Goal: Task Accomplishment & Management: Use online tool/utility

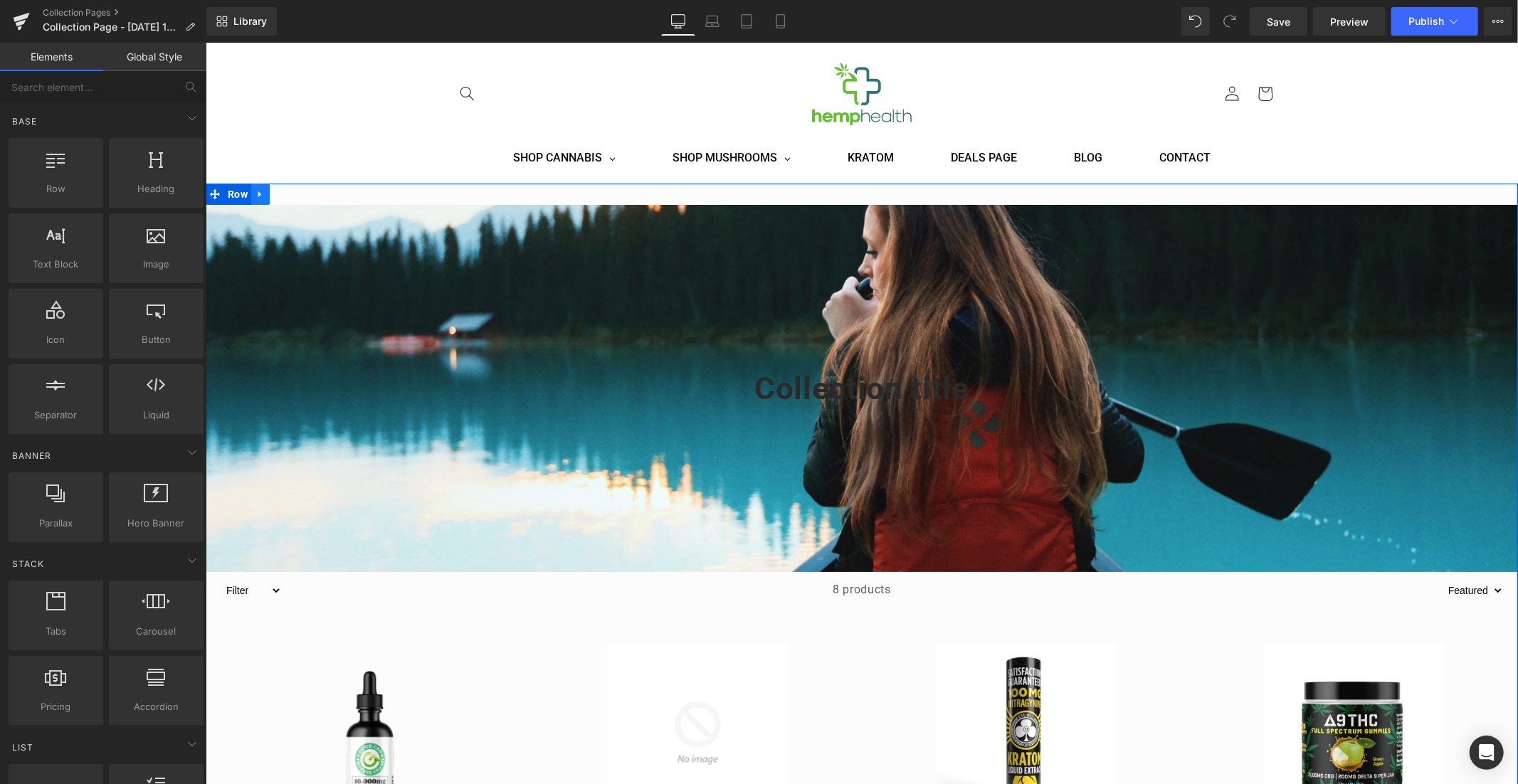
click at [260, 196] on link at bounding box center [259, 194] width 18 height 22
click at [292, 195] on icon at bounding box center [297, 194] width 10 height 10
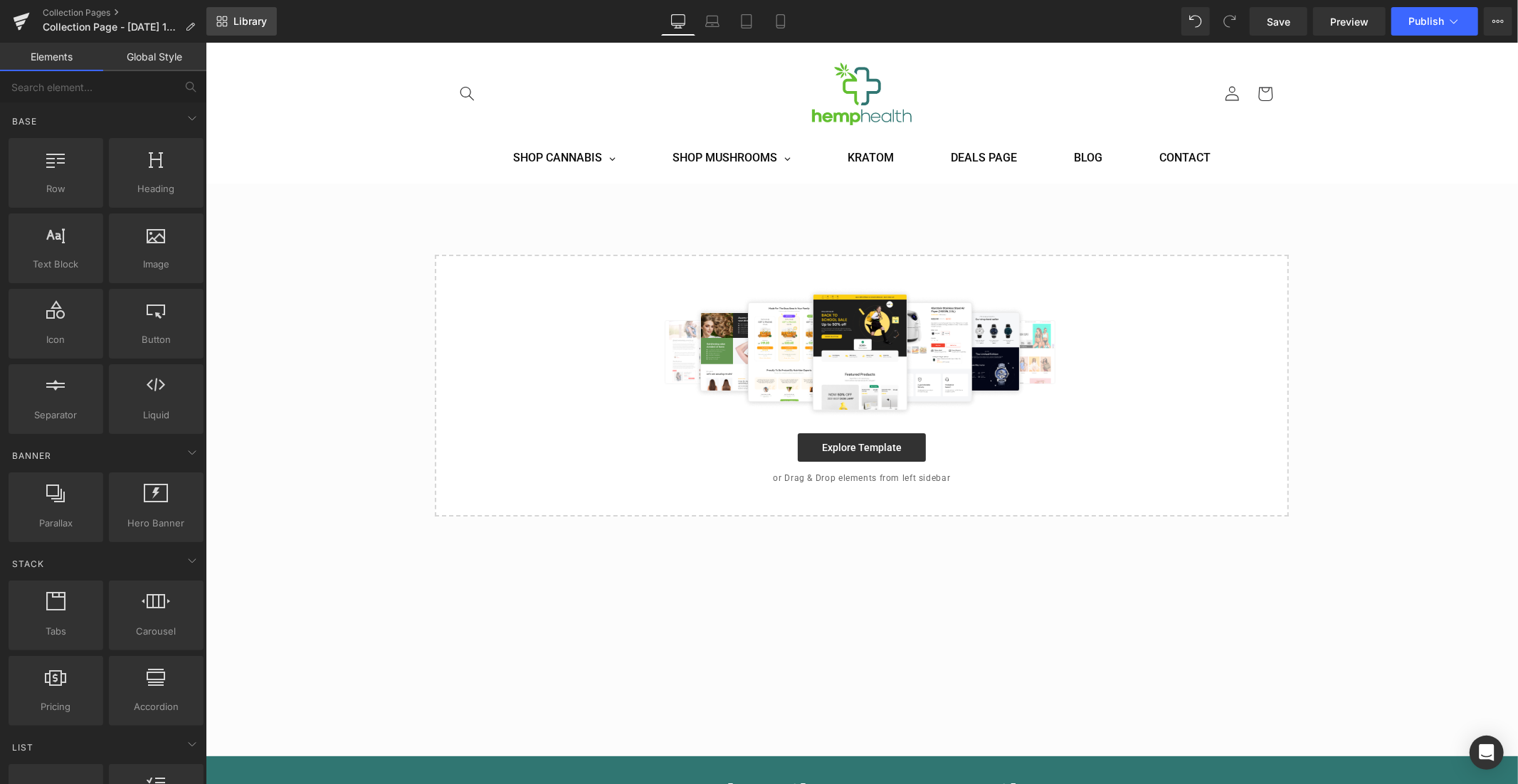
click at [250, 12] on link "Library" at bounding box center [241, 22] width 71 height 28
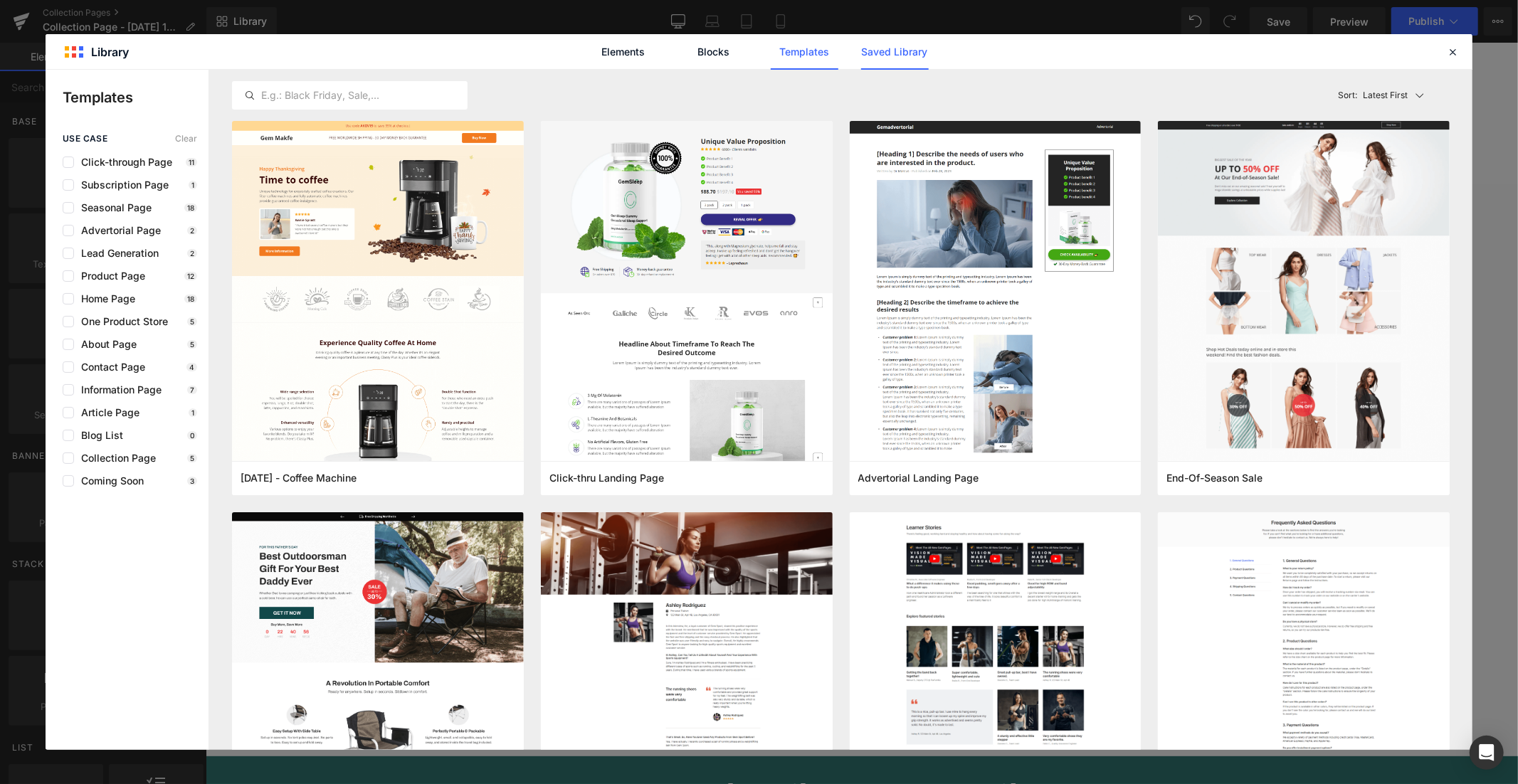
click at [870, 49] on link "Saved Library" at bounding box center [894, 51] width 67 height 36
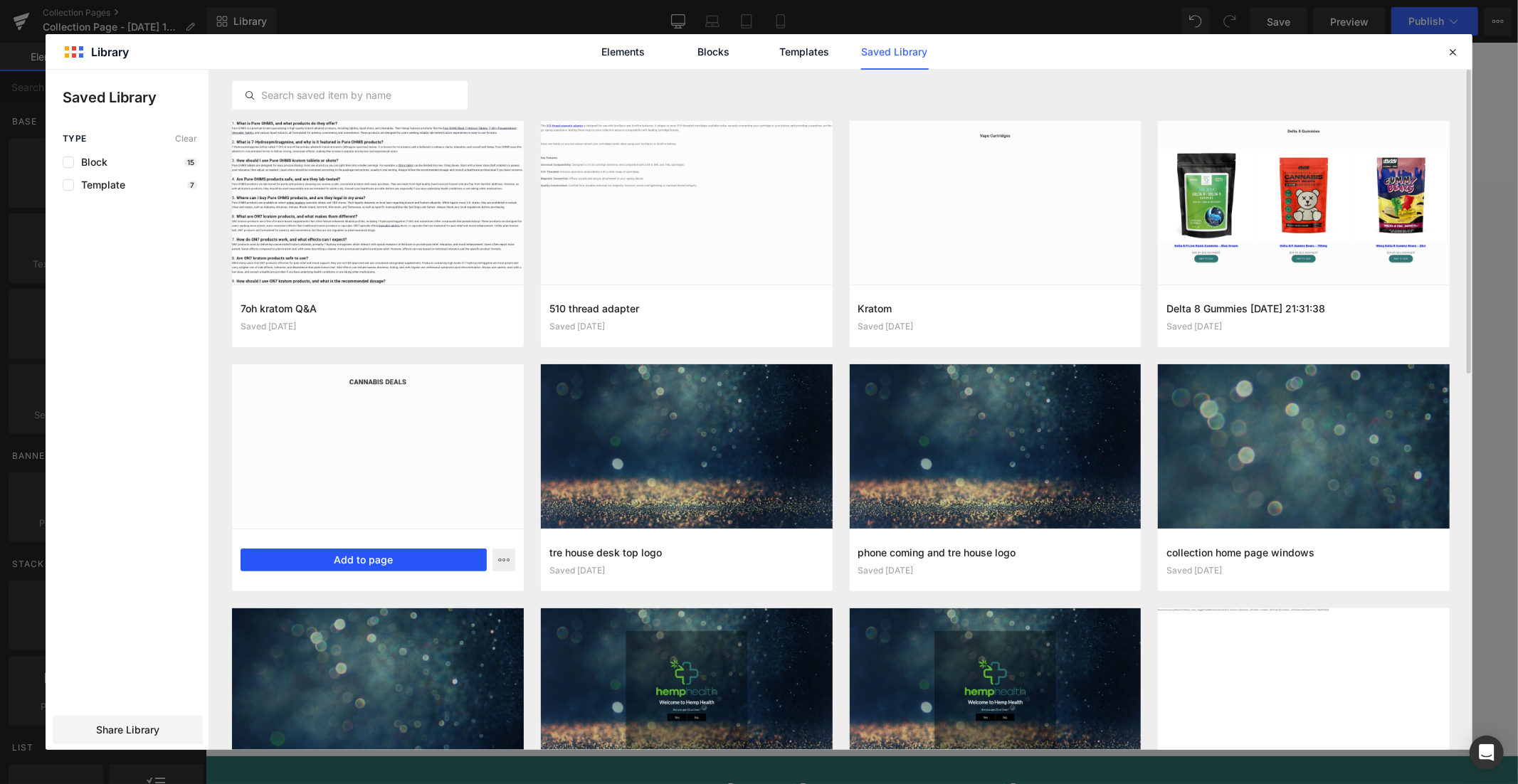
click at [353, 561] on button "Add to page" at bounding box center [363, 559] width 246 height 22
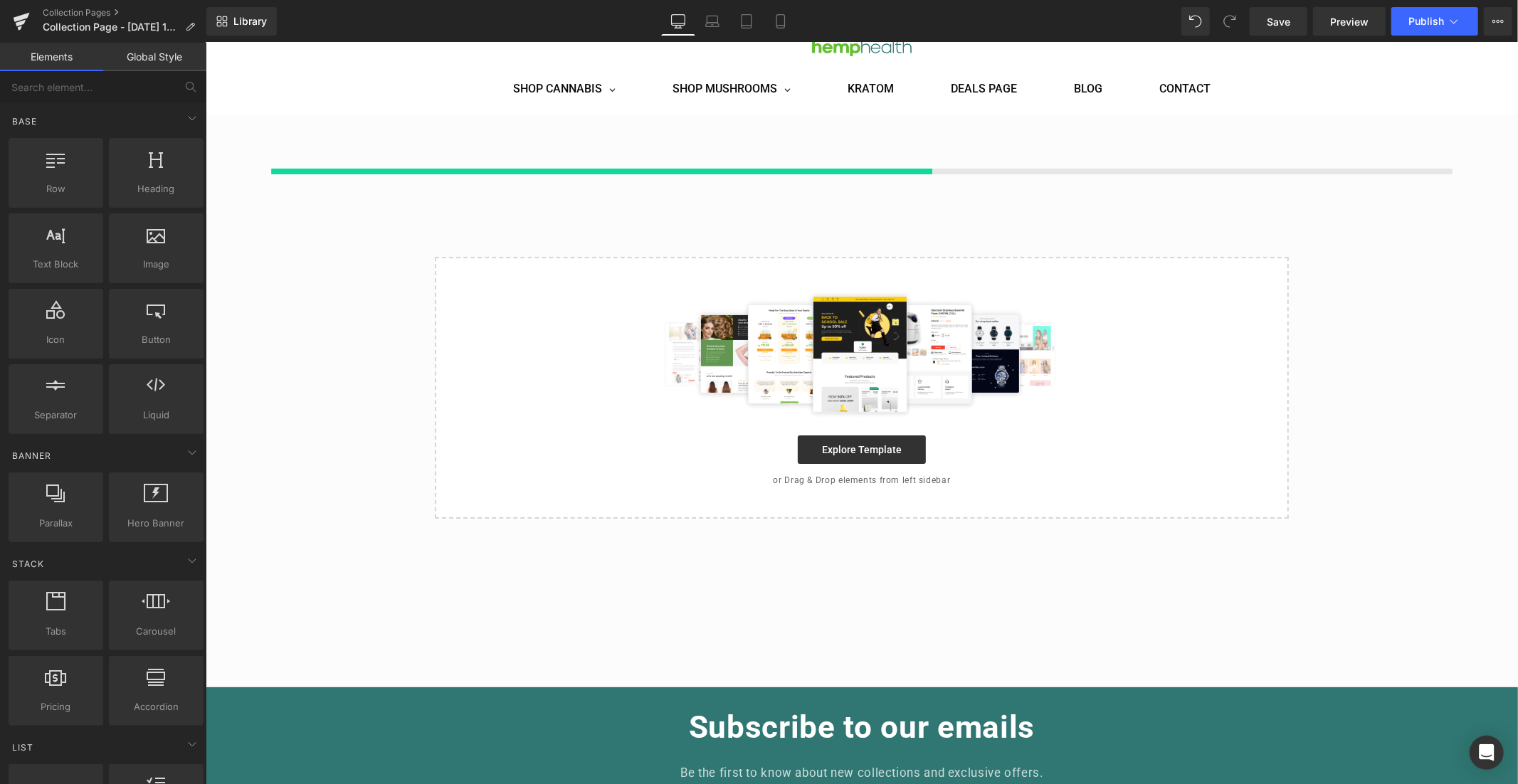
scroll to position [70, 0]
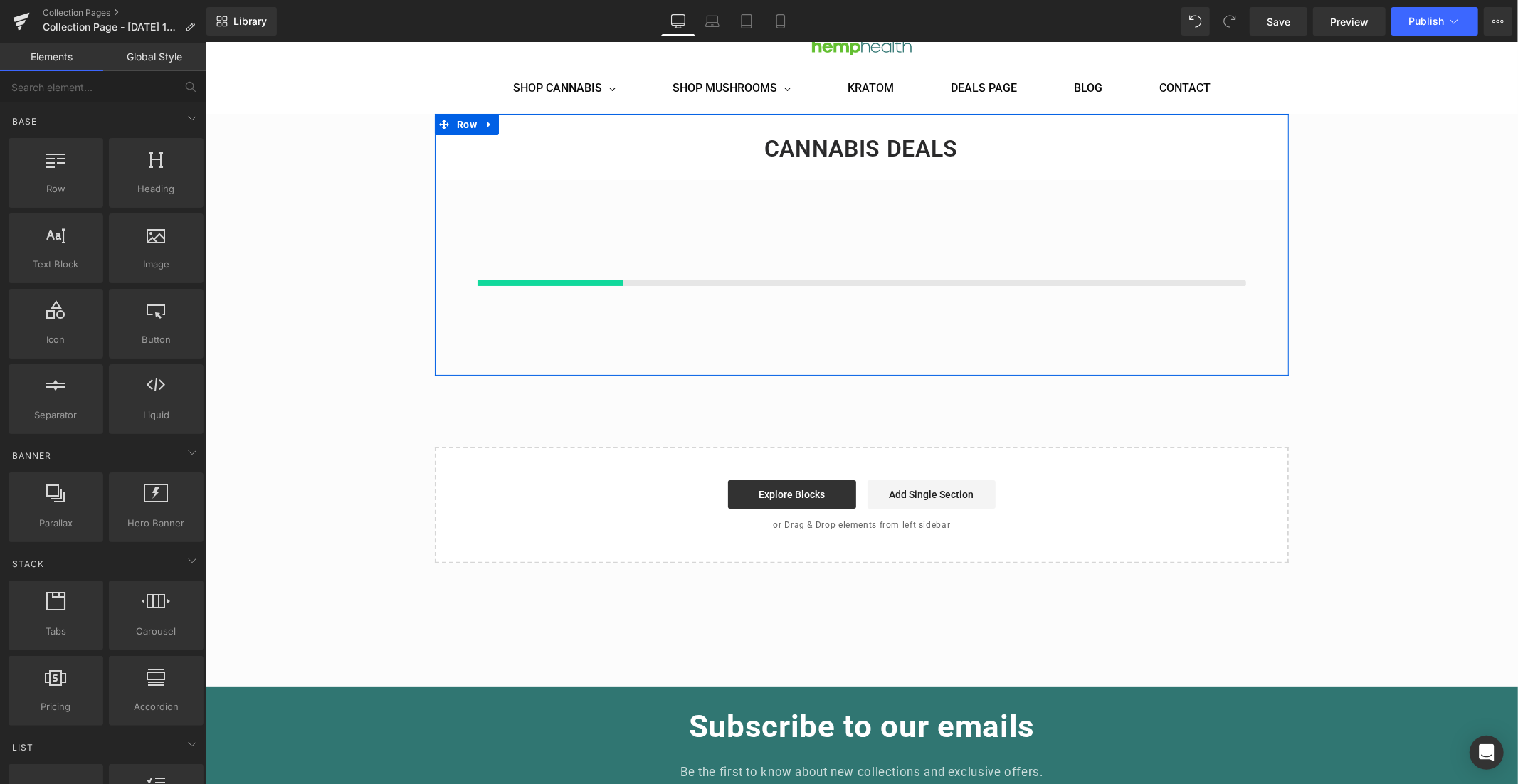
click at [876, 146] on icon at bounding box center [879, 149] width 7 height 7
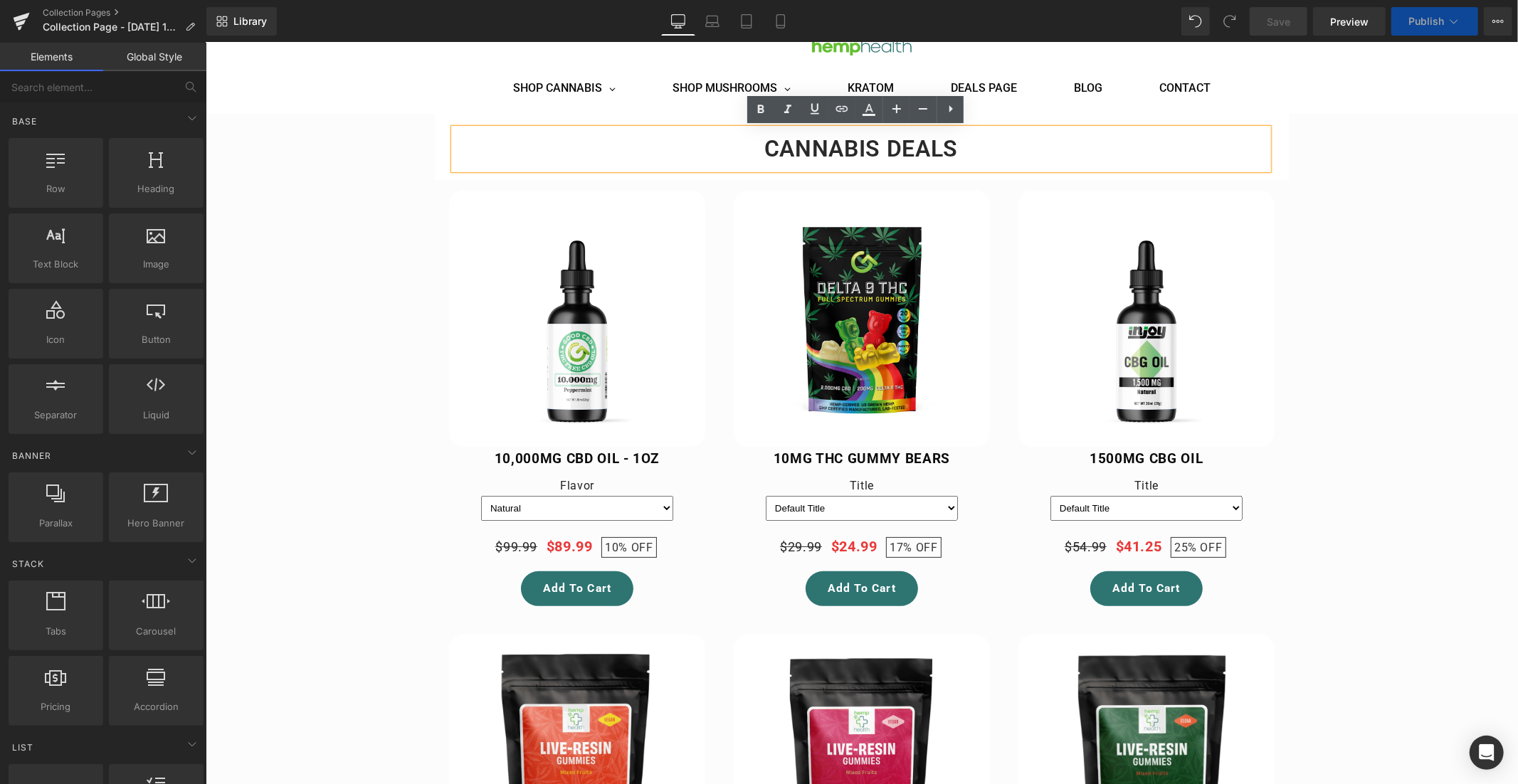
click at [936, 142] on h1 "CANNABIS DEALS" at bounding box center [861, 148] width 814 height 40
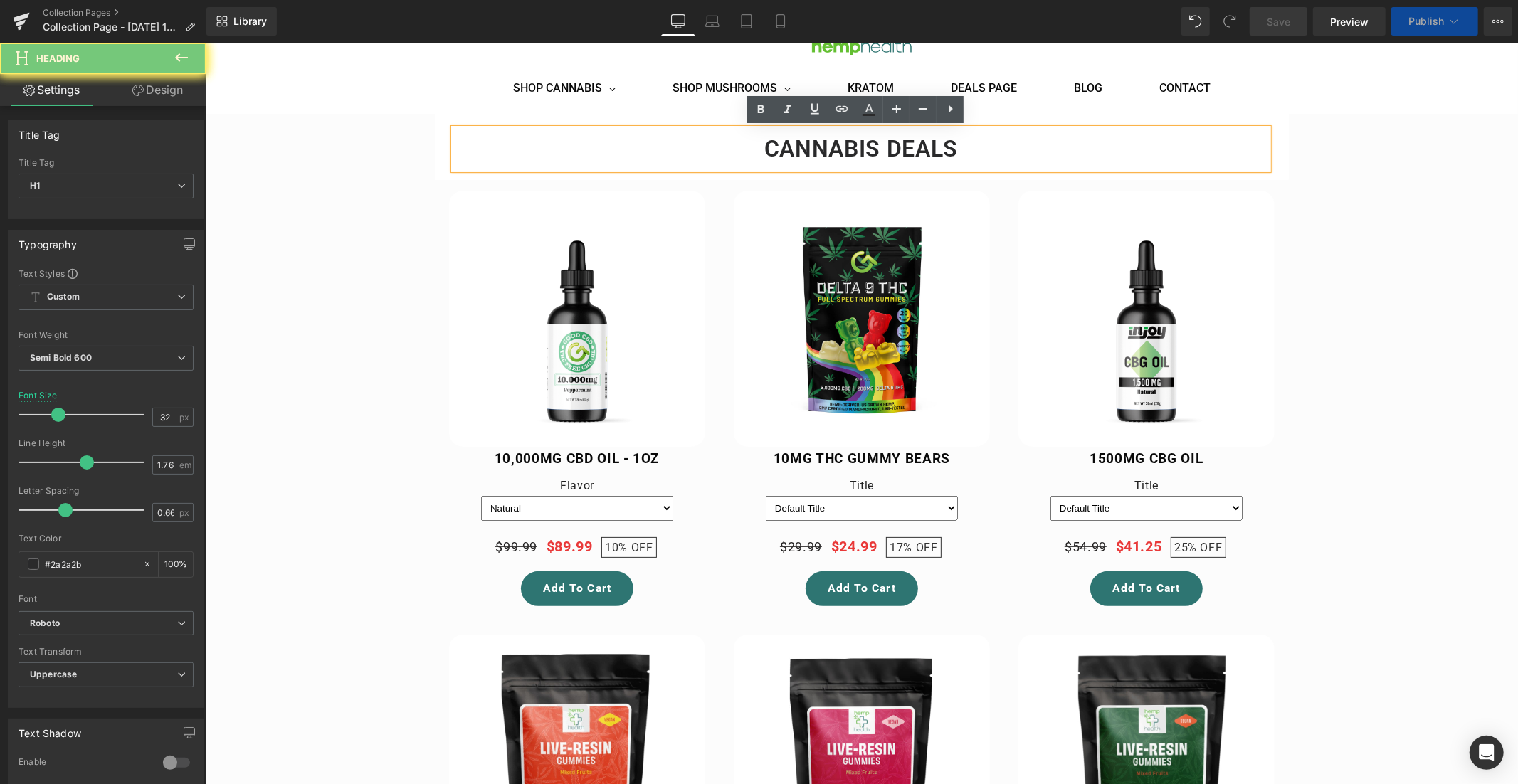
click at [936, 142] on h1 "CANNABIS DEALS" at bounding box center [861, 148] width 814 height 40
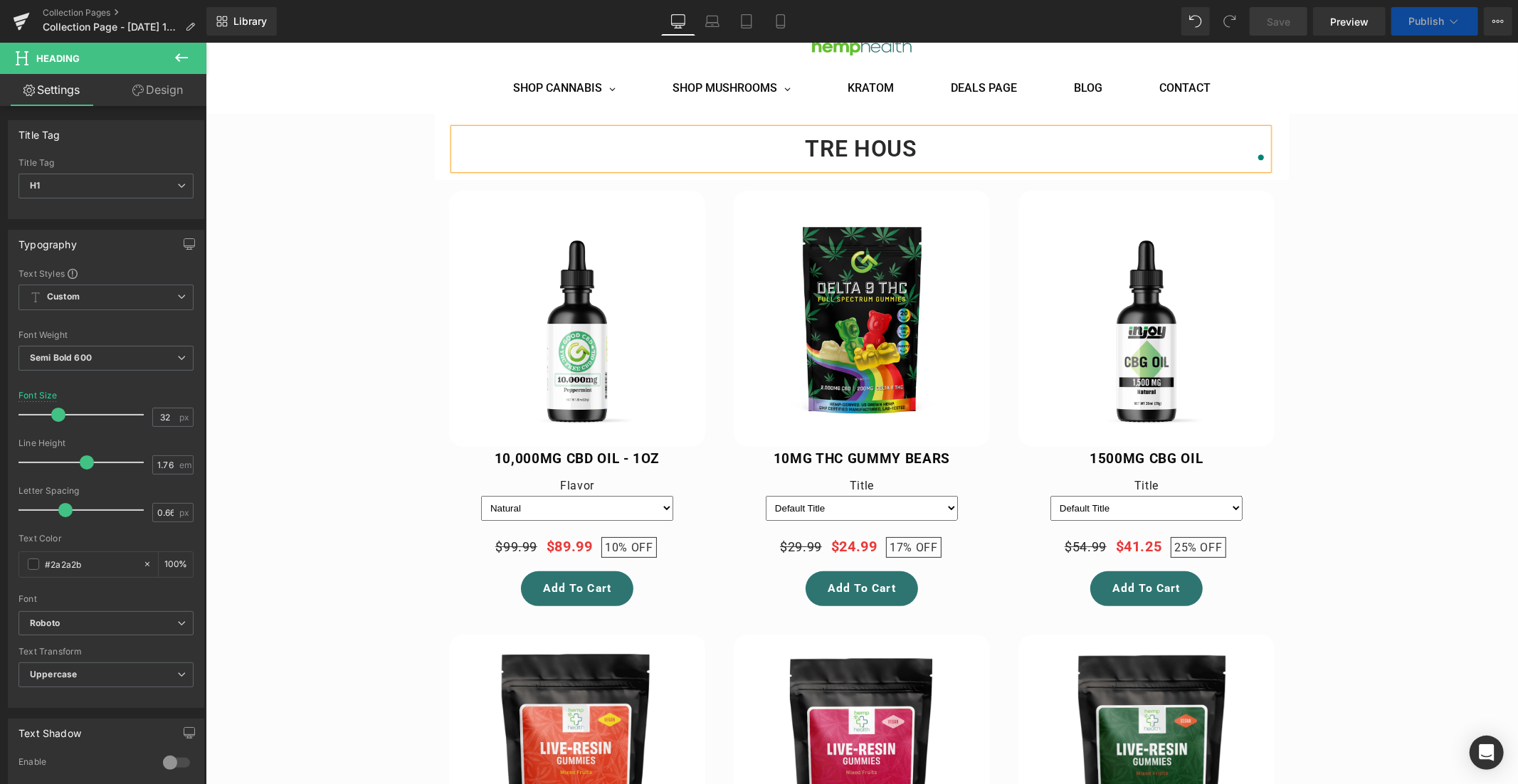
select select "[PERSON_NAME]"
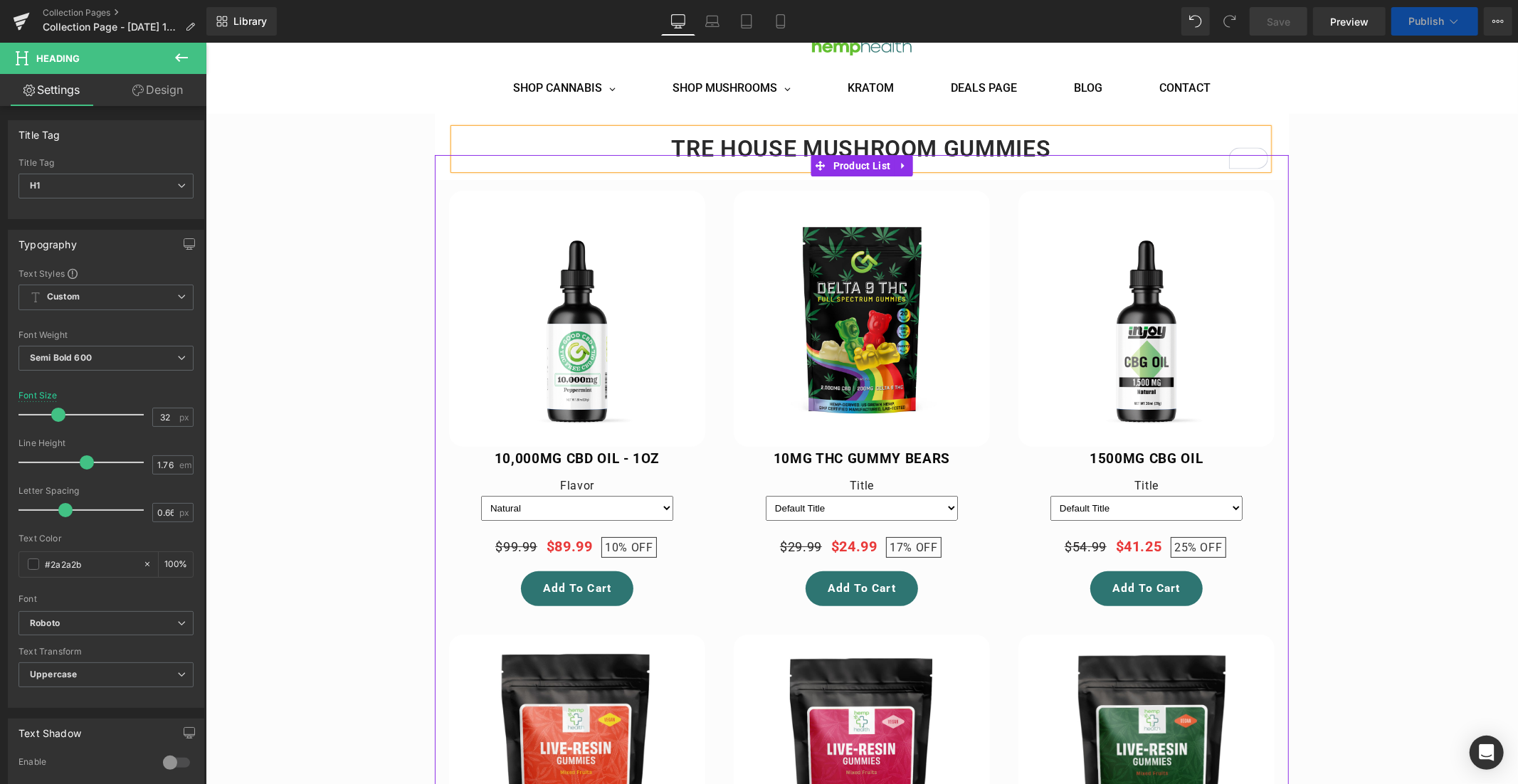
click at [986, 379] on div "Sale Off" at bounding box center [861, 398] width 285 height 444
click at [855, 163] on span "Product List" at bounding box center [862, 165] width 65 height 22
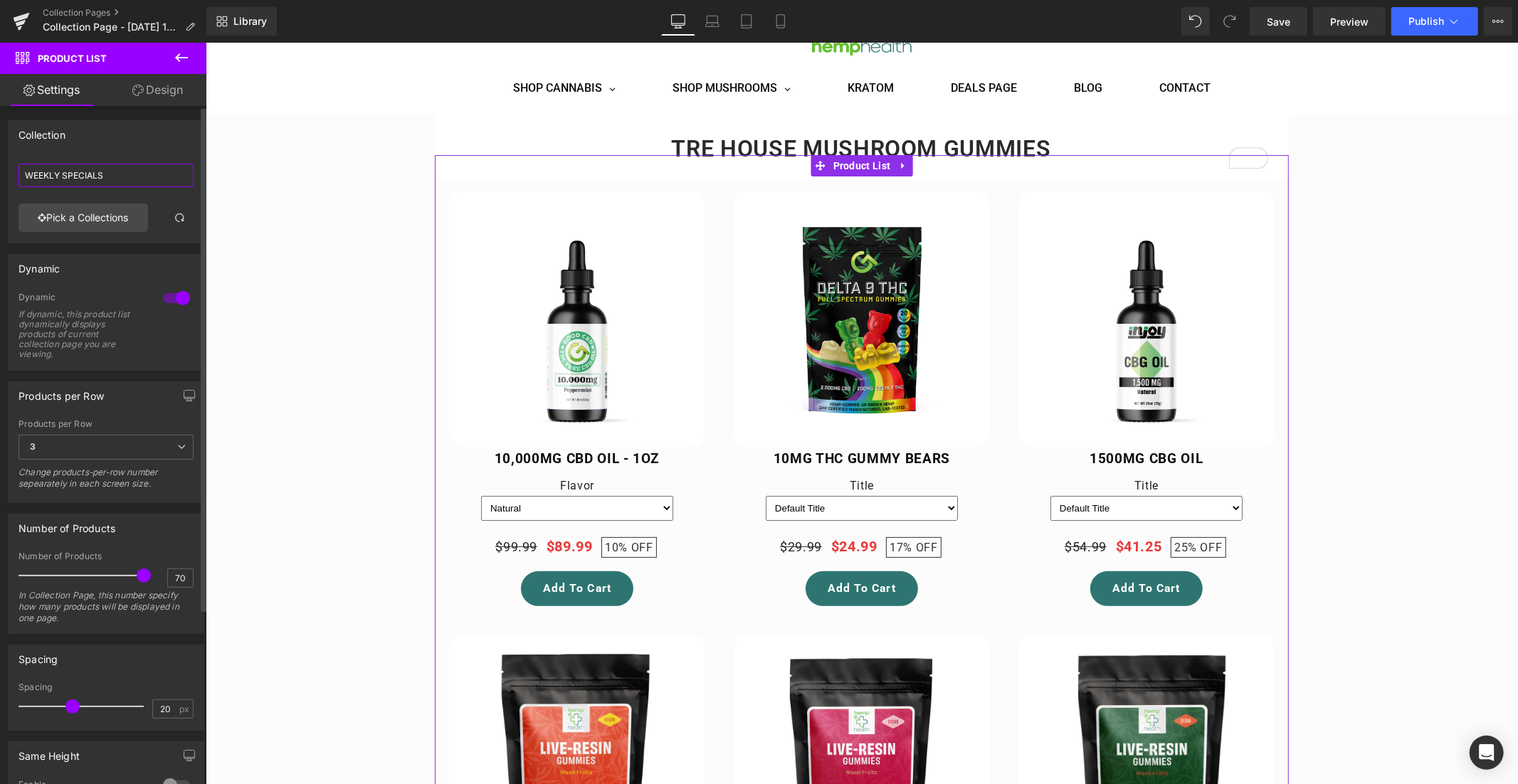
click at [97, 175] on input "WEEKLY SPECIALS" at bounding box center [106, 175] width 175 height 23
click at [106, 223] on link "Pick a Collections" at bounding box center [83, 218] width 130 height 28
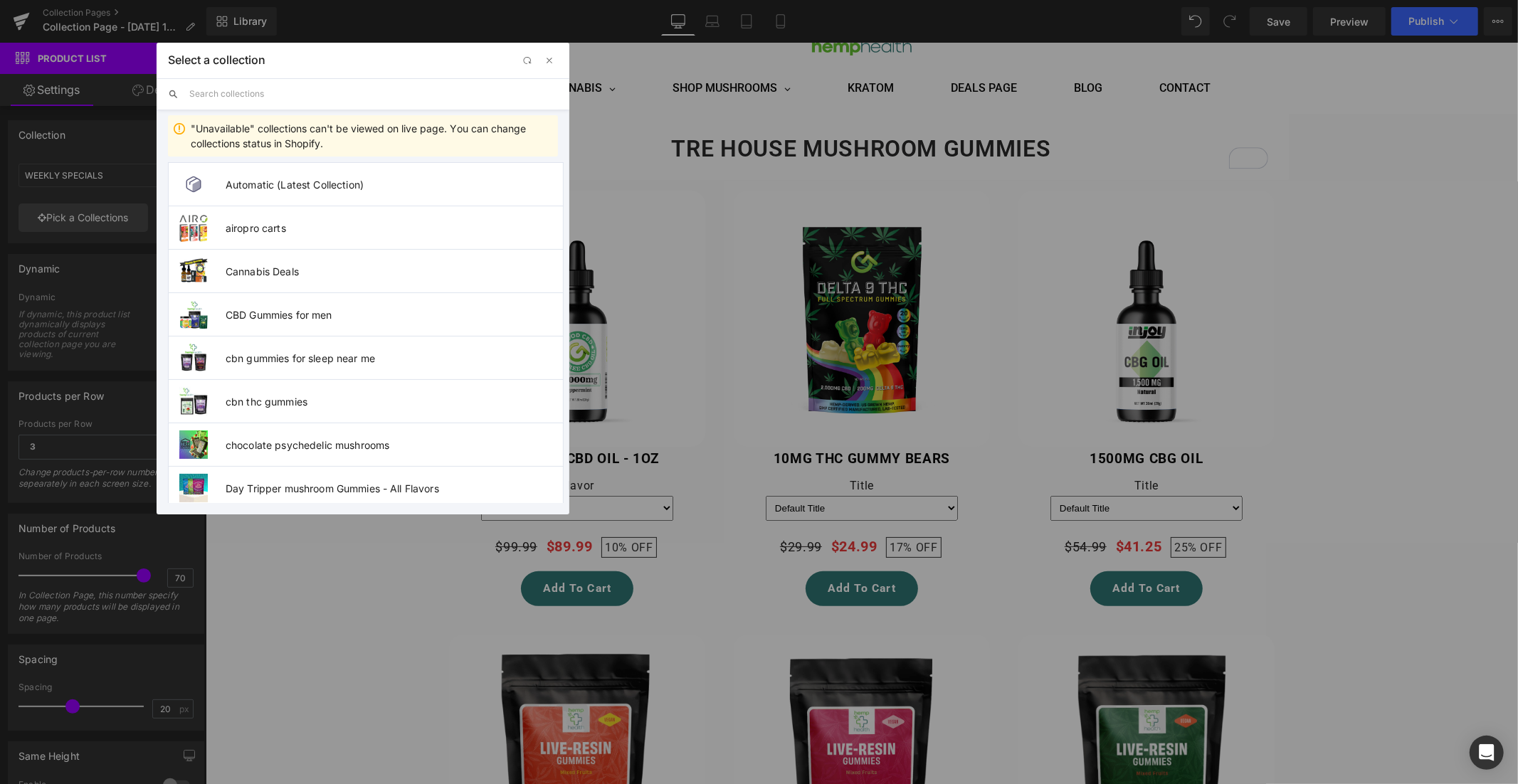
click at [234, 88] on input "text" at bounding box center [374, 94] width 369 height 32
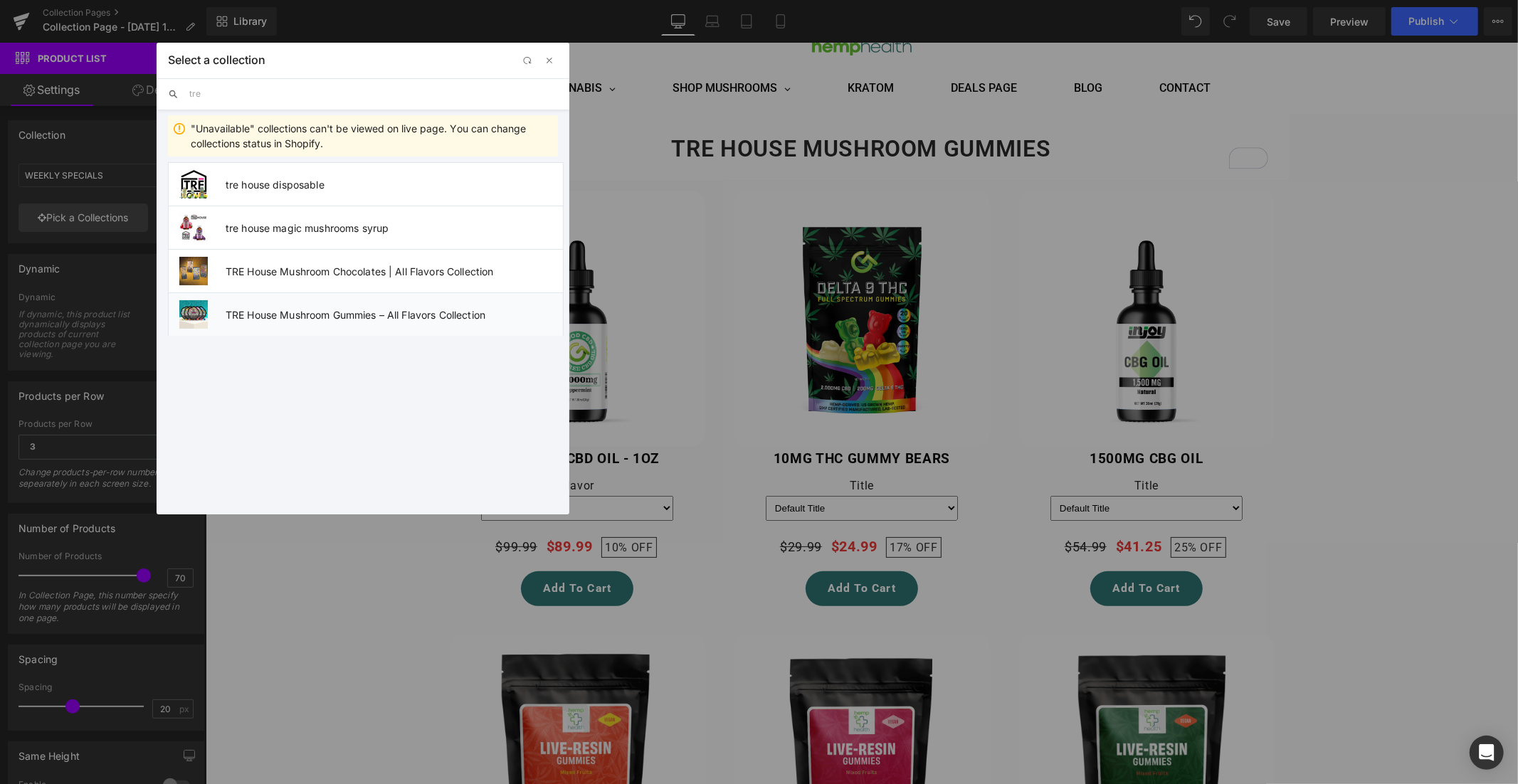
type input "tre"
click at [319, 318] on span "TRE House Mushroom Gummies – All Flavors Collection" at bounding box center [394, 315] width 337 height 12
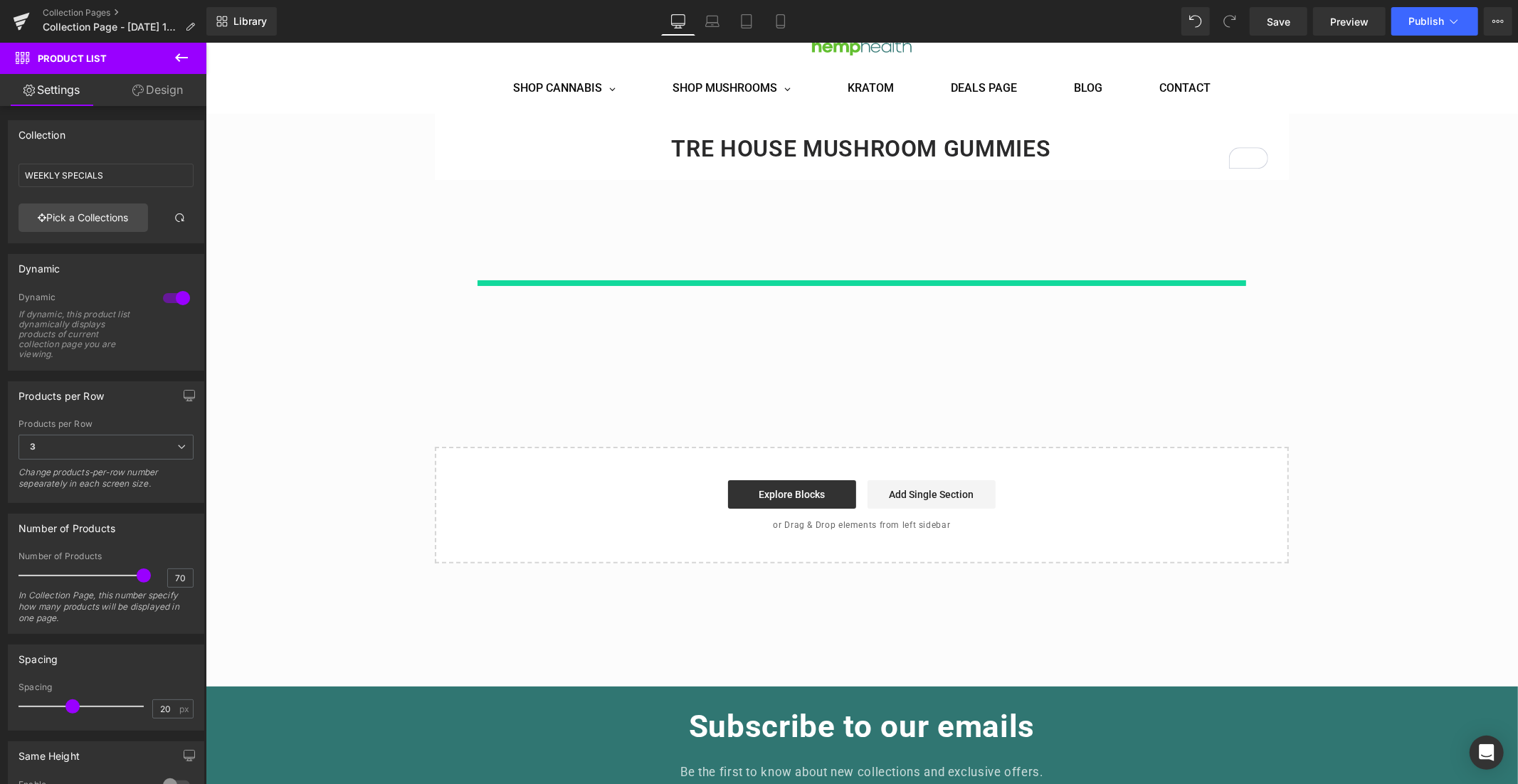
type input "TRE House Mushroom Gummies – All Flavors Collection"
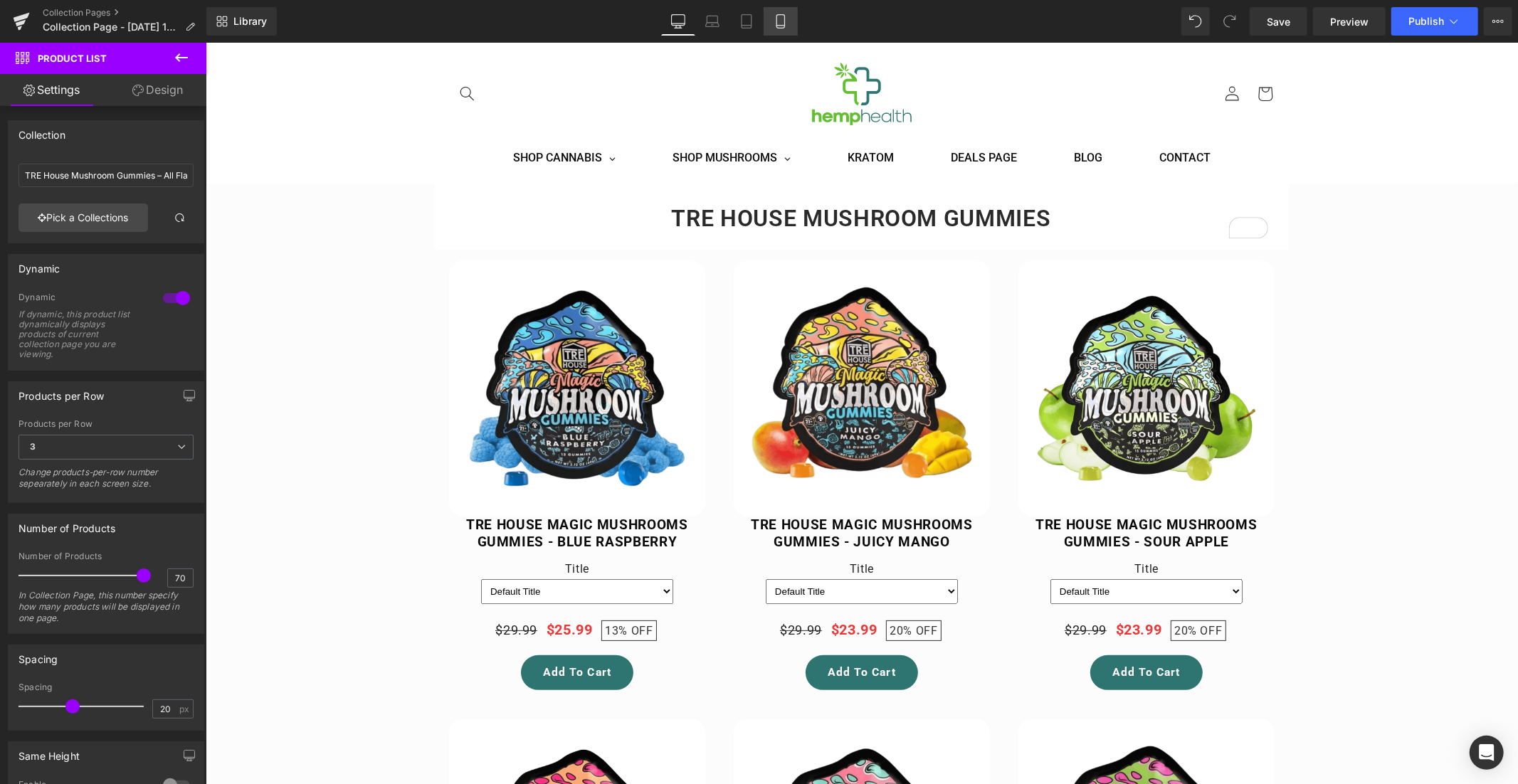
click at [784, 17] on icon at bounding box center [780, 21] width 14 height 14
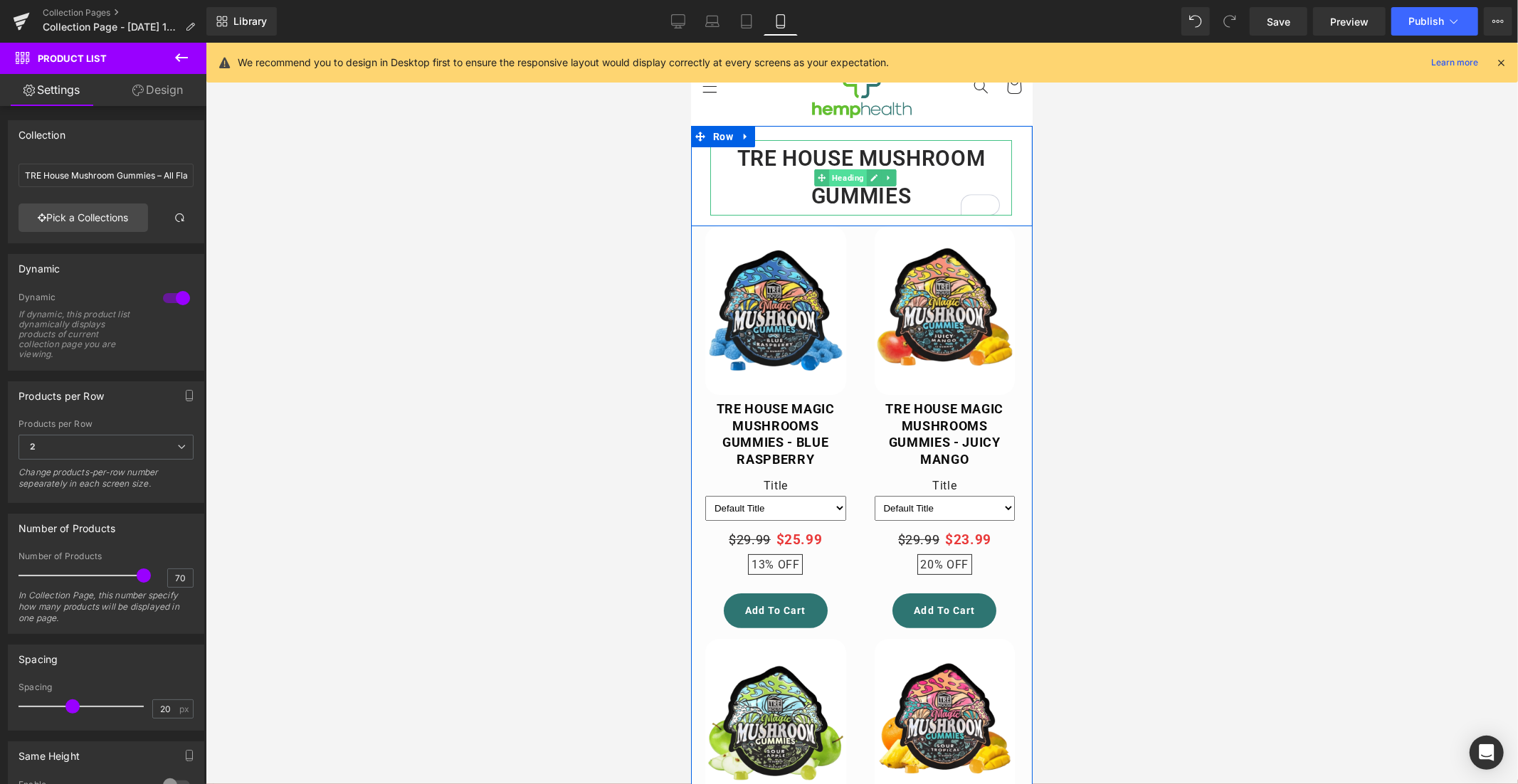
click at [850, 178] on span "Heading" at bounding box center [847, 177] width 37 height 17
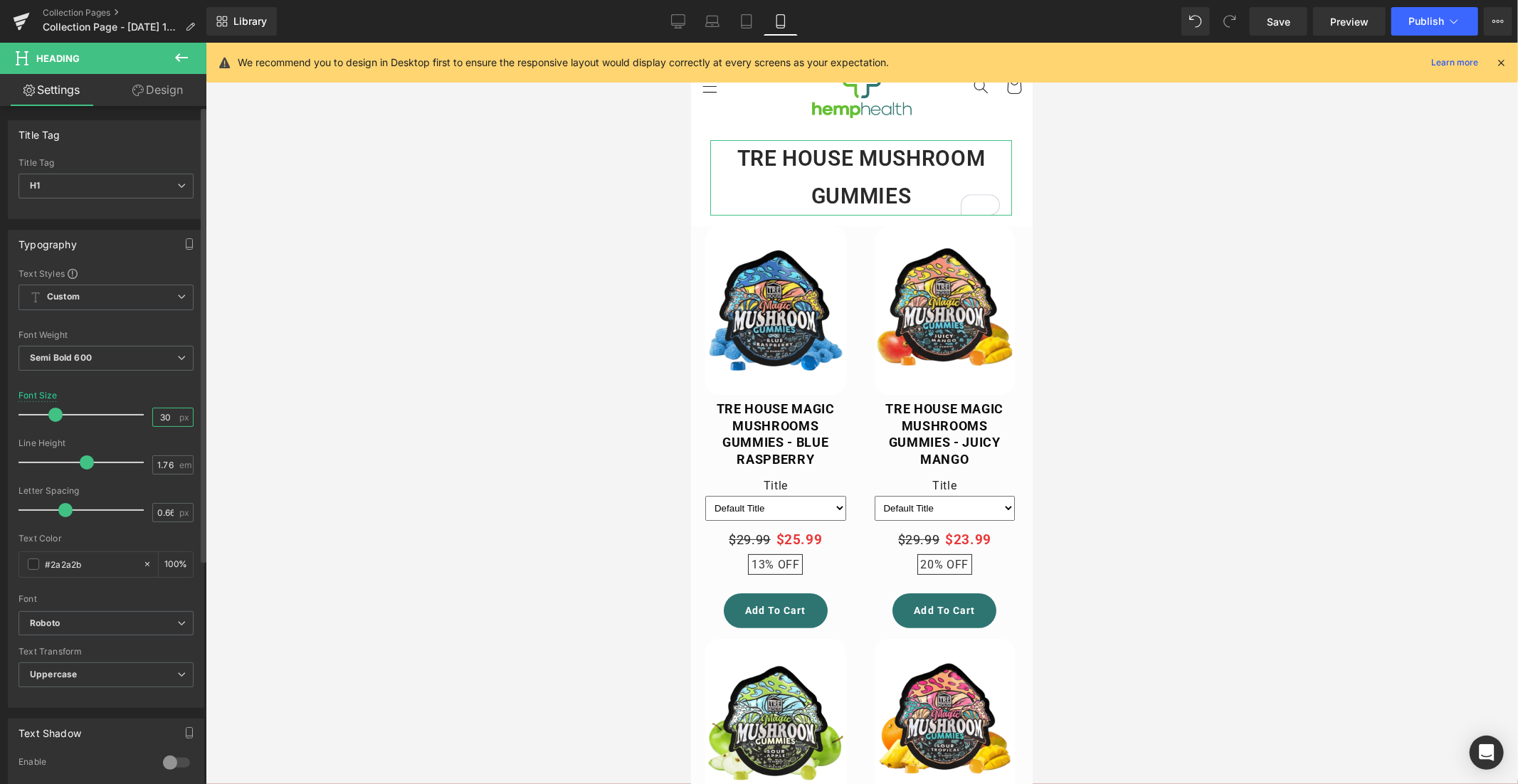
click at [163, 418] on input "30" at bounding box center [165, 417] width 25 height 17
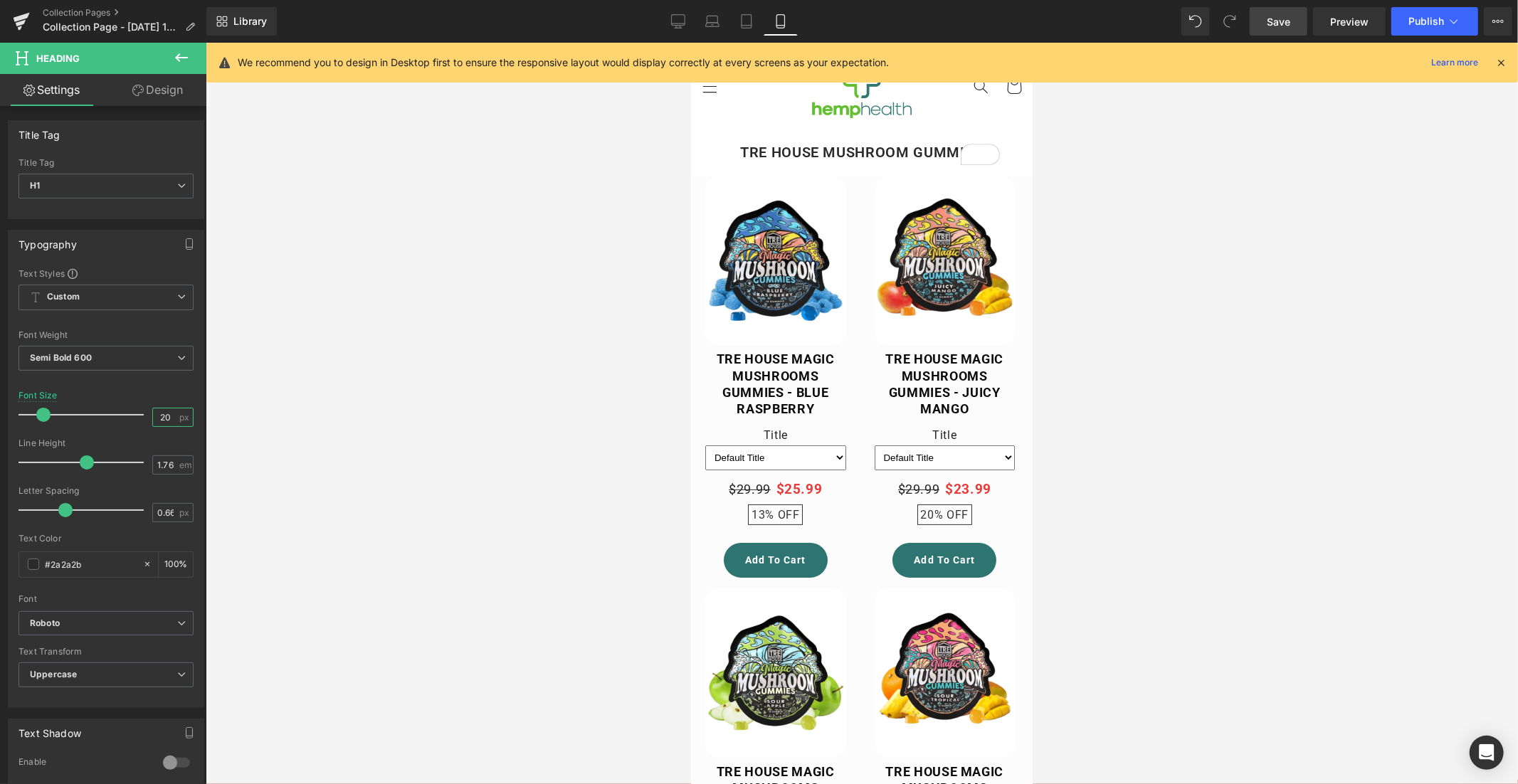
type input "20"
click at [1286, 21] on span "Save" at bounding box center [1278, 22] width 23 height 15
click at [1442, 23] on span "Publish" at bounding box center [1426, 22] width 36 height 12
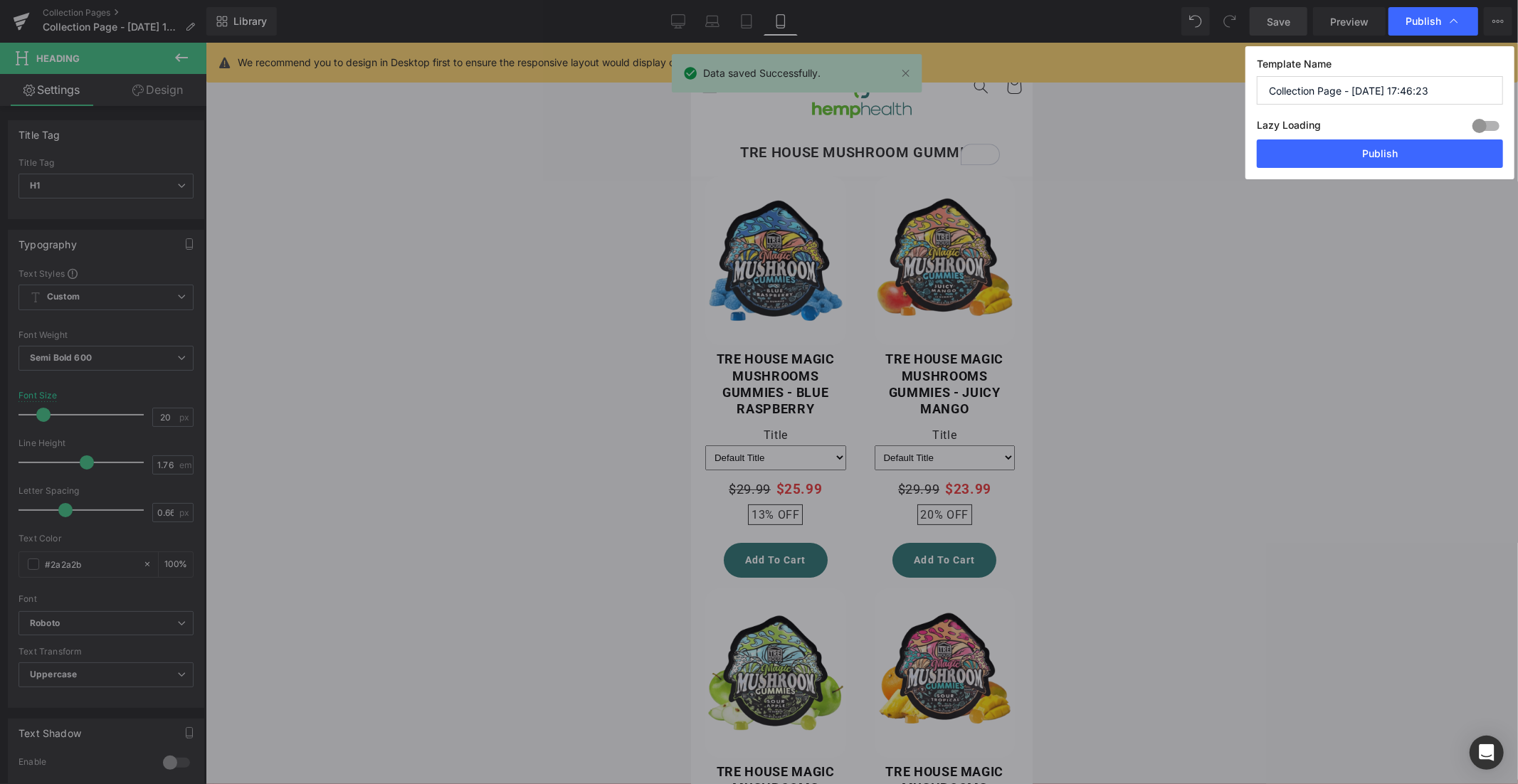
click at [1485, 121] on div at bounding box center [1486, 125] width 34 height 22
click at [1316, 94] on input "Collection Page - [DATE] 17:46:23" at bounding box center [1379, 91] width 246 height 28
type input "Tre House Mushroom Gummies"
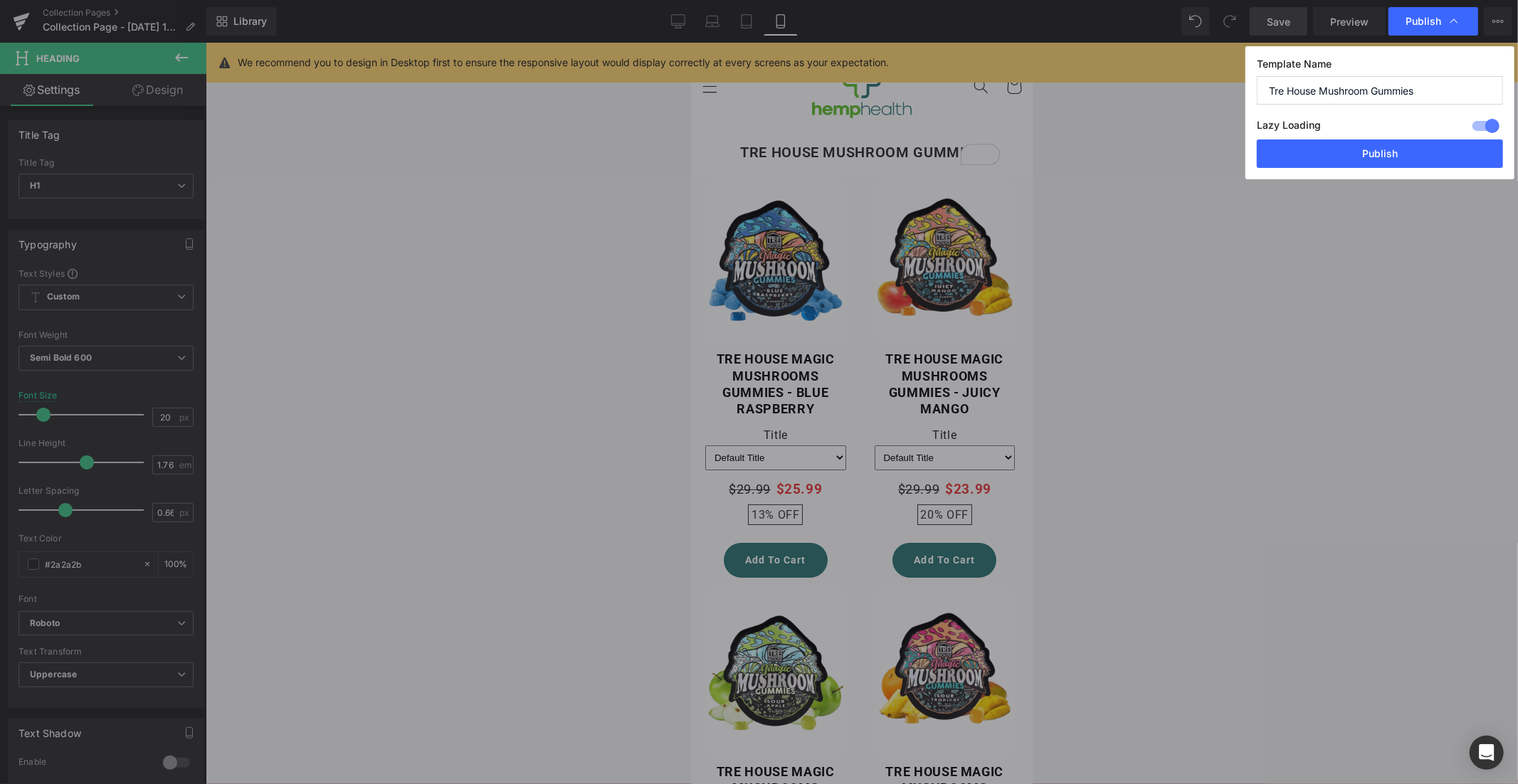
click at [1349, 146] on button "Publish" at bounding box center [1379, 154] width 246 height 28
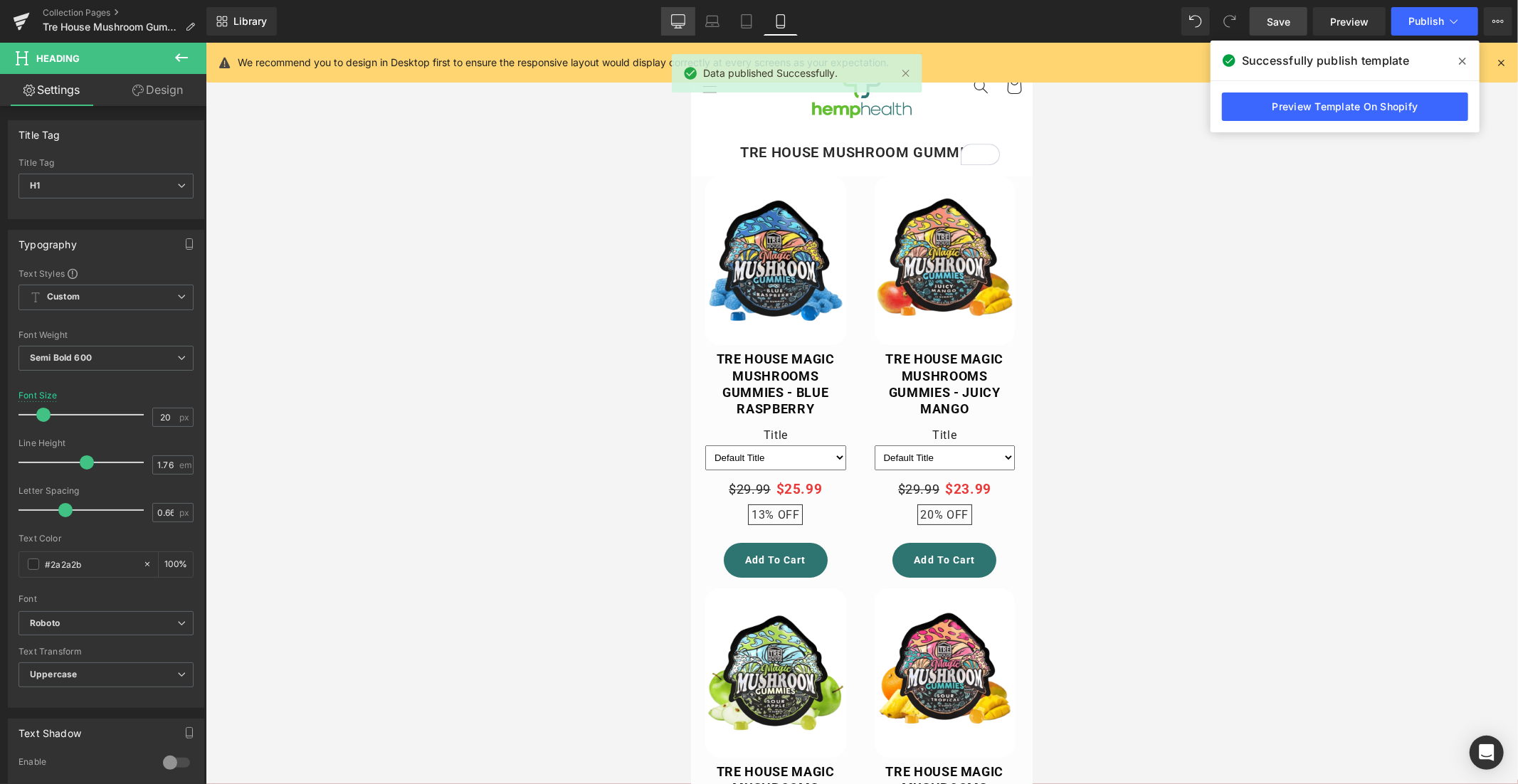
click at [680, 21] on icon at bounding box center [678, 21] width 14 height 14
type input "32"
type input "100"
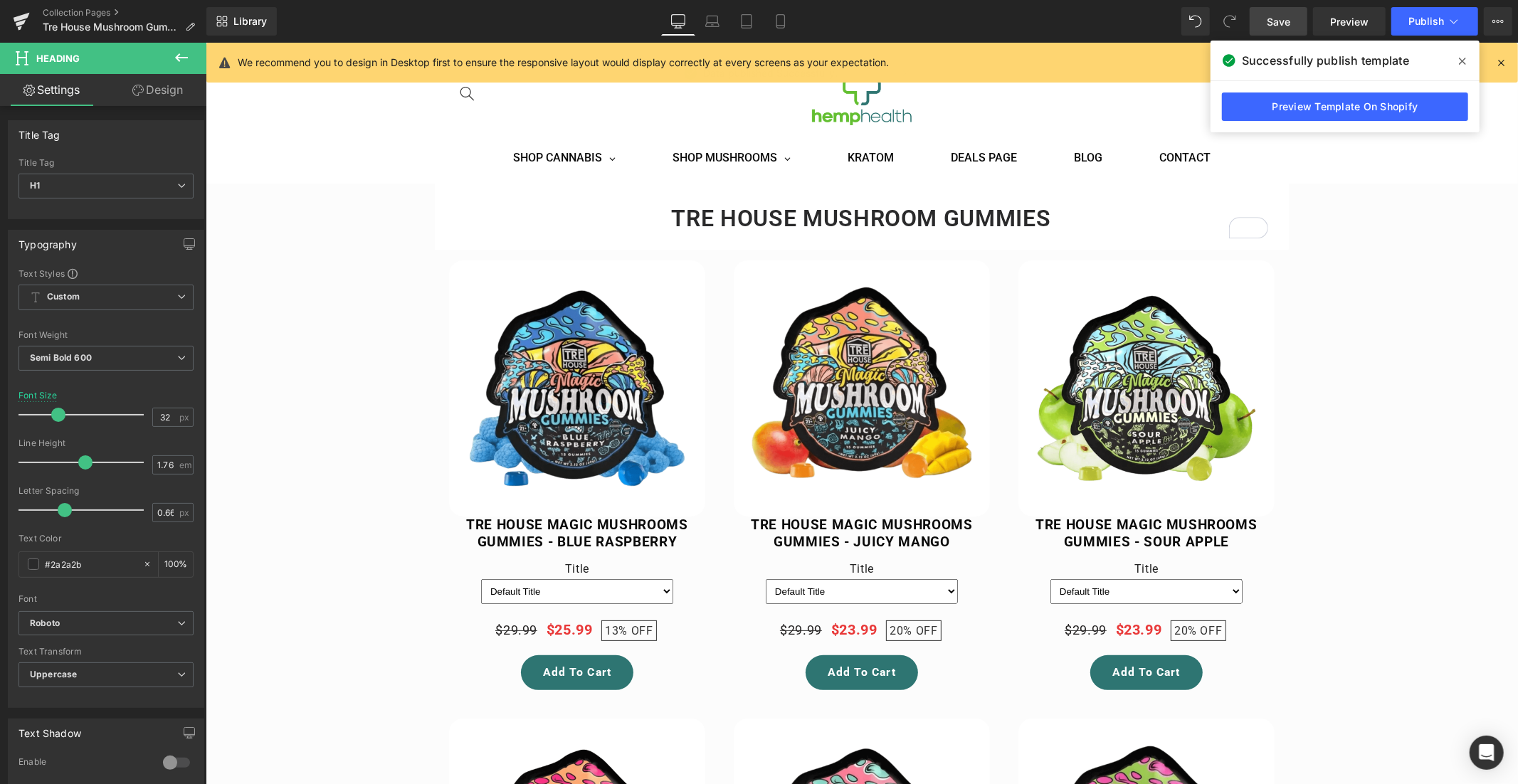
scroll to position [58, 0]
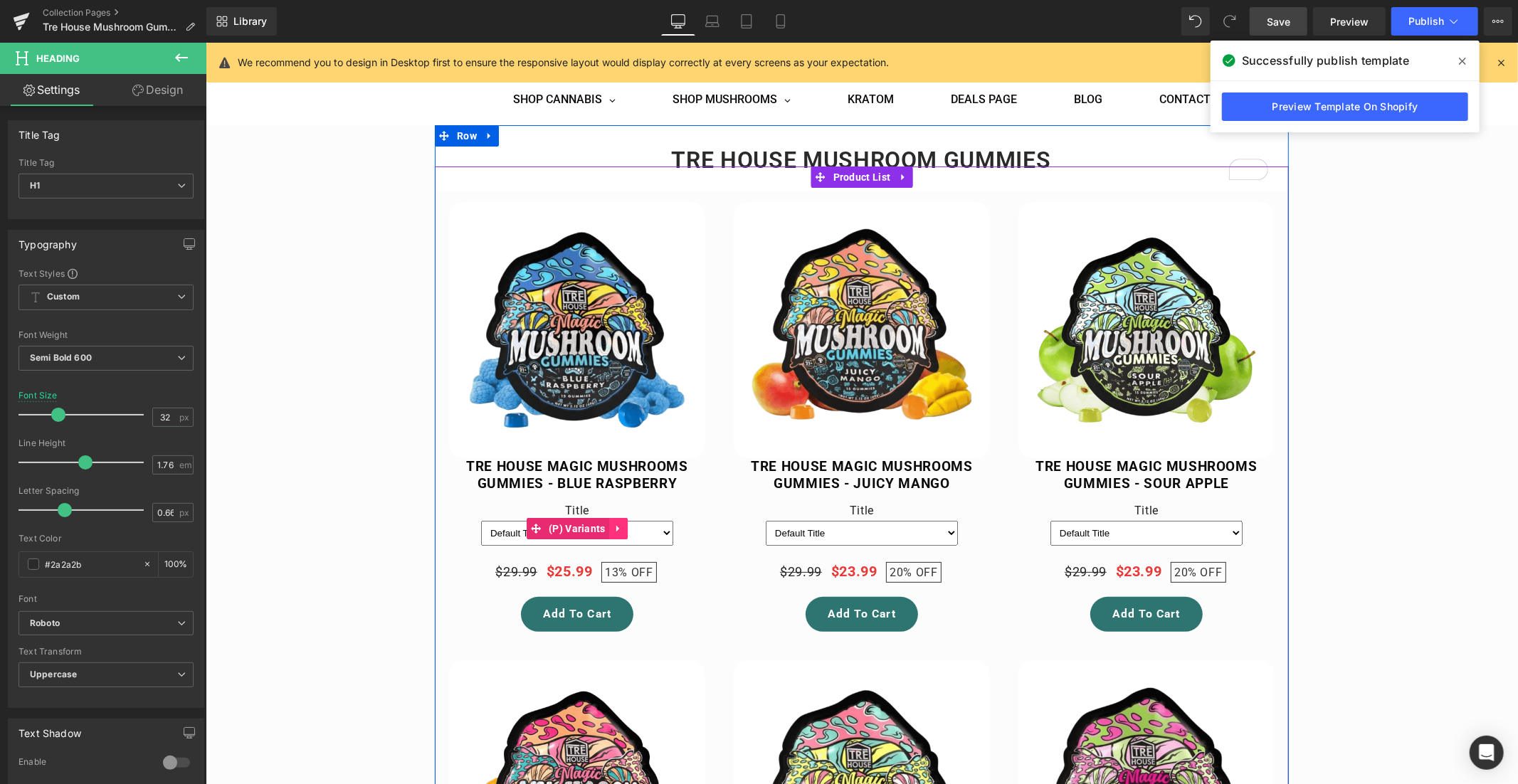
click at [620, 523] on link at bounding box center [617, 528] width 18 height 22
click at [622, 523] on icon at bounding box center [627, 527] width 10 height 10
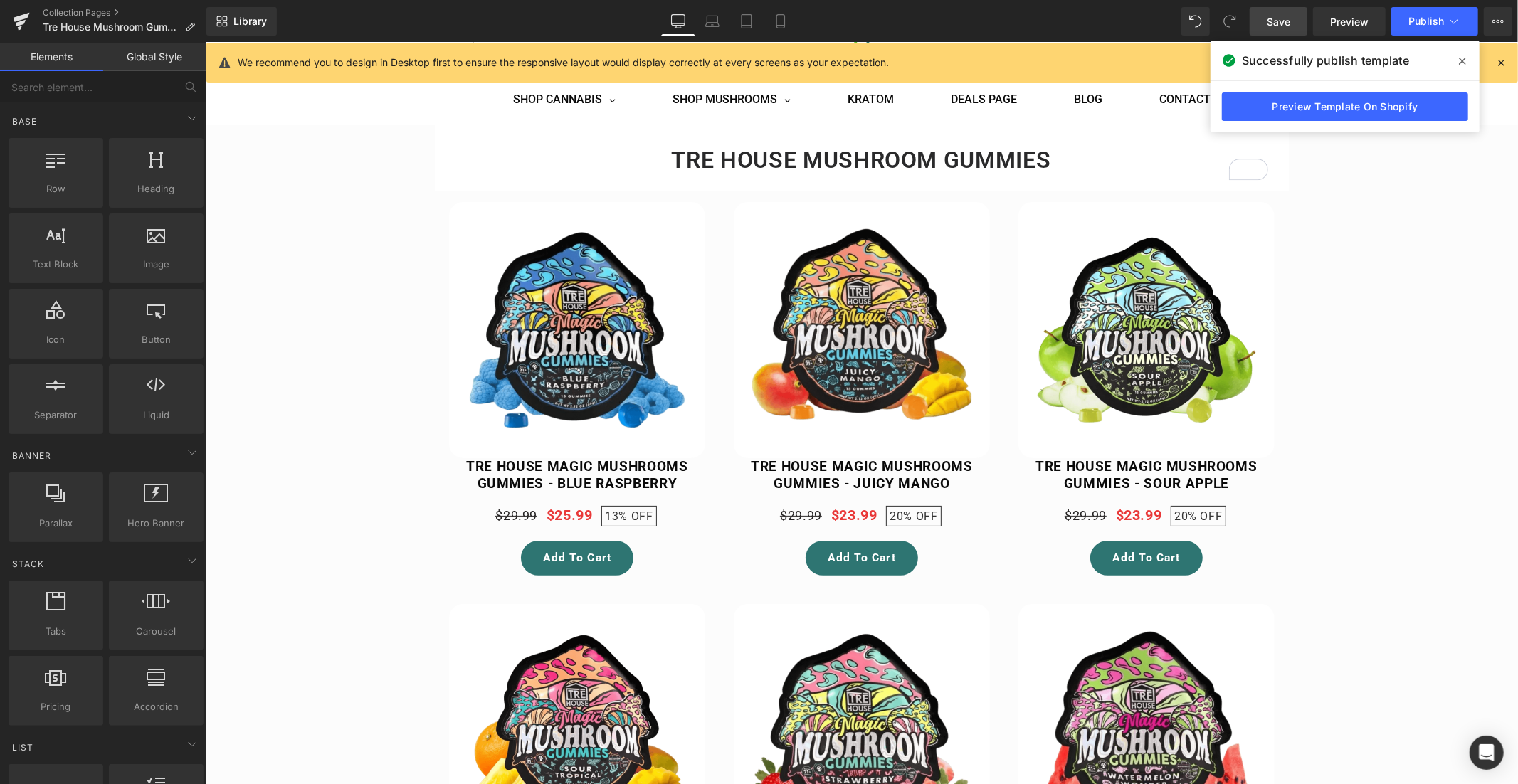
click at [1276, 22] on span "Save" at bounding box center [1278, 22] width 23 height 15
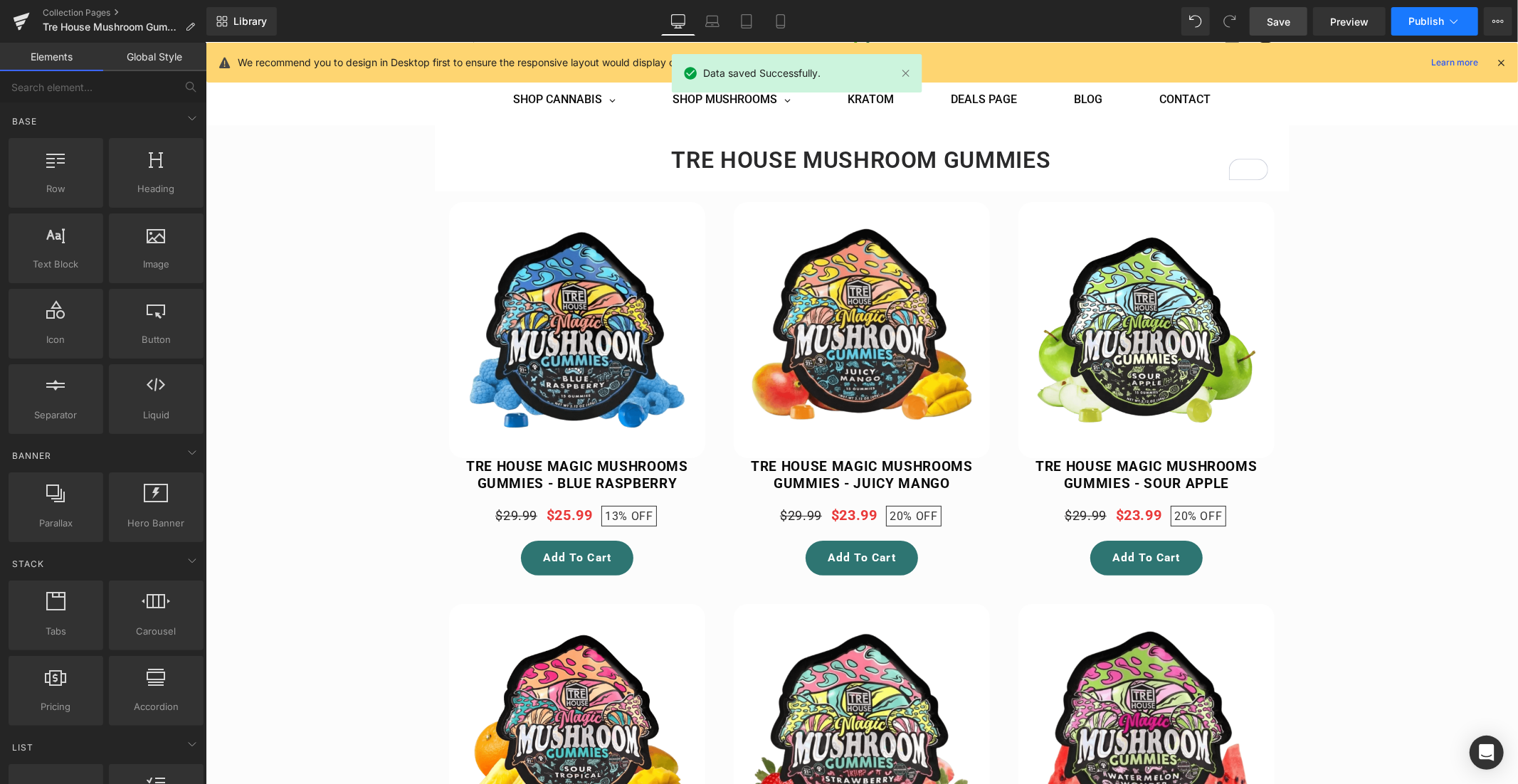
click at [1447, 22] on icon at bounding box center [1453, 21] width 14 height 14
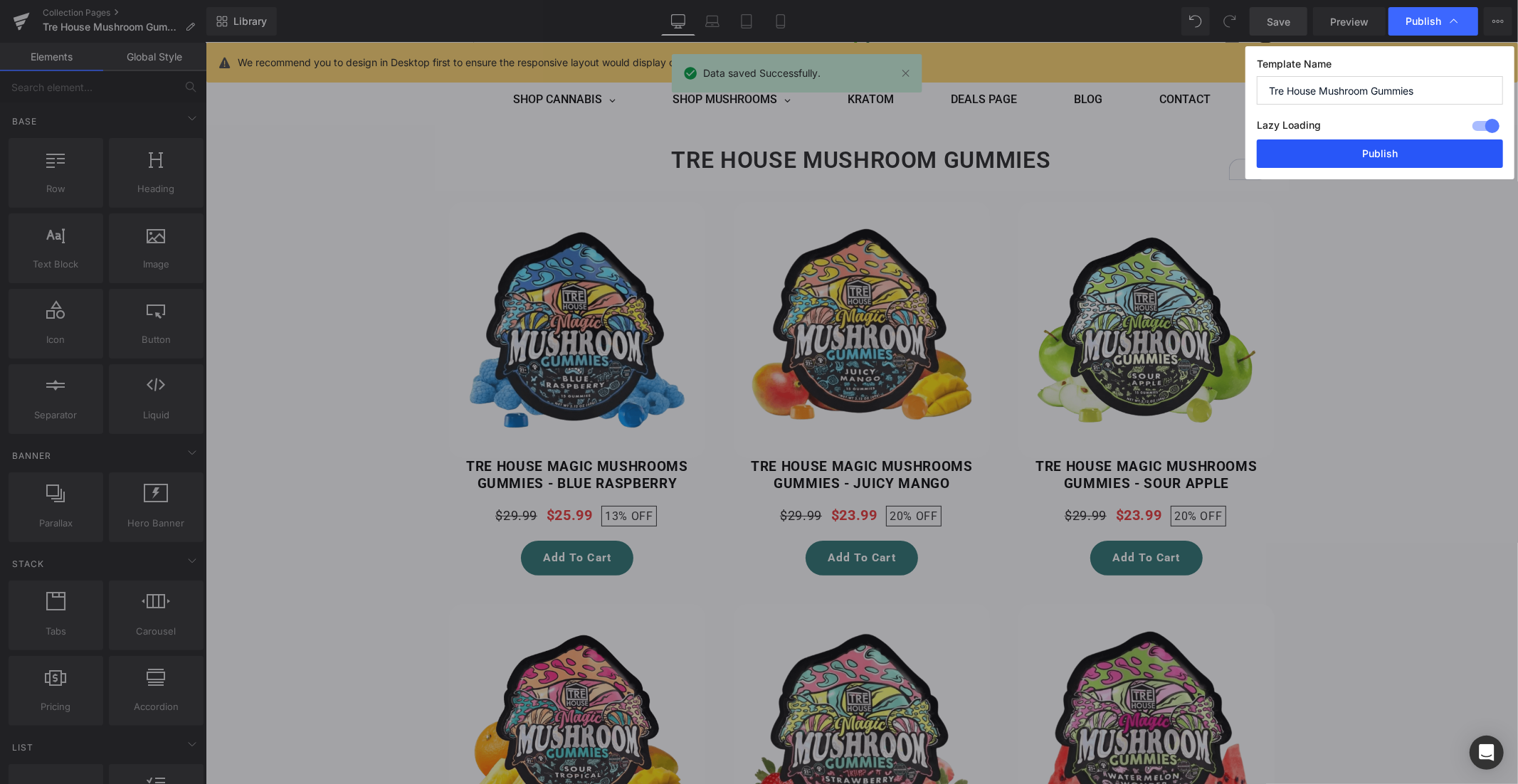
click at [1395, 153] on button "Publish" at bounding box center [1379, 154] width 246 height 28
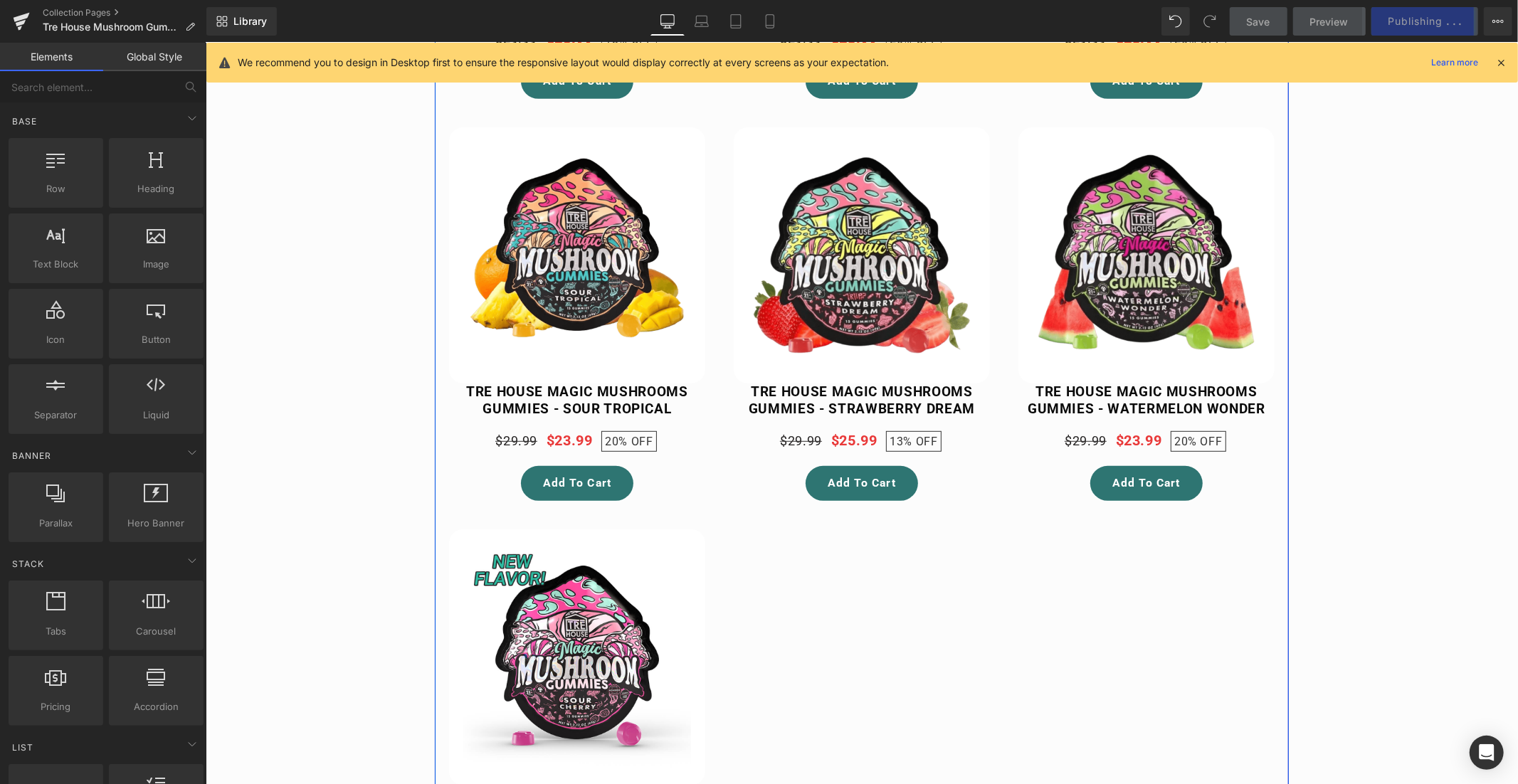
scroll to position [0, 0]
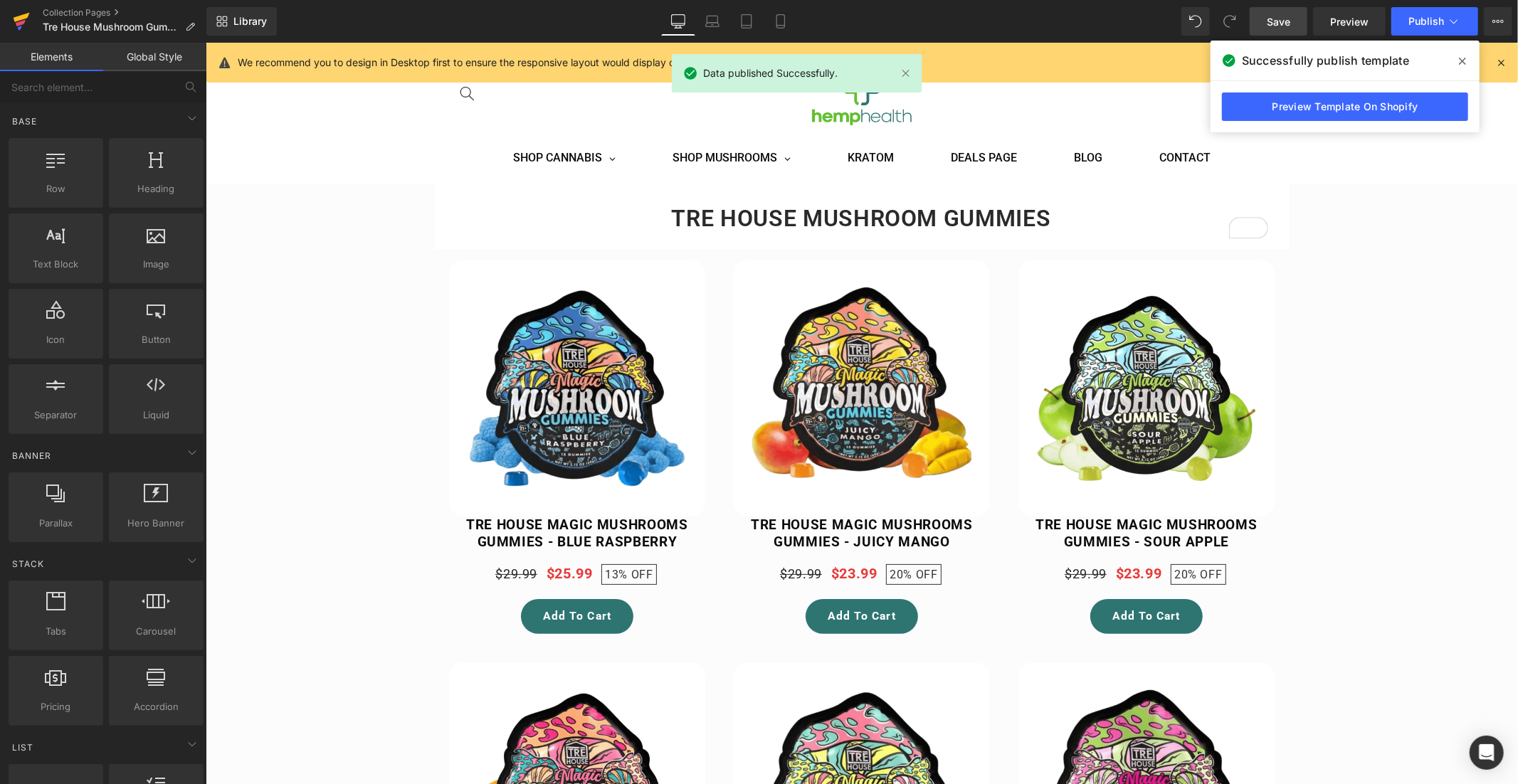
click at [22, 24] on icon at bounding box center [21, 21] width 17 height 36
